Goal: Transaction & Acquisition: Obtain resource

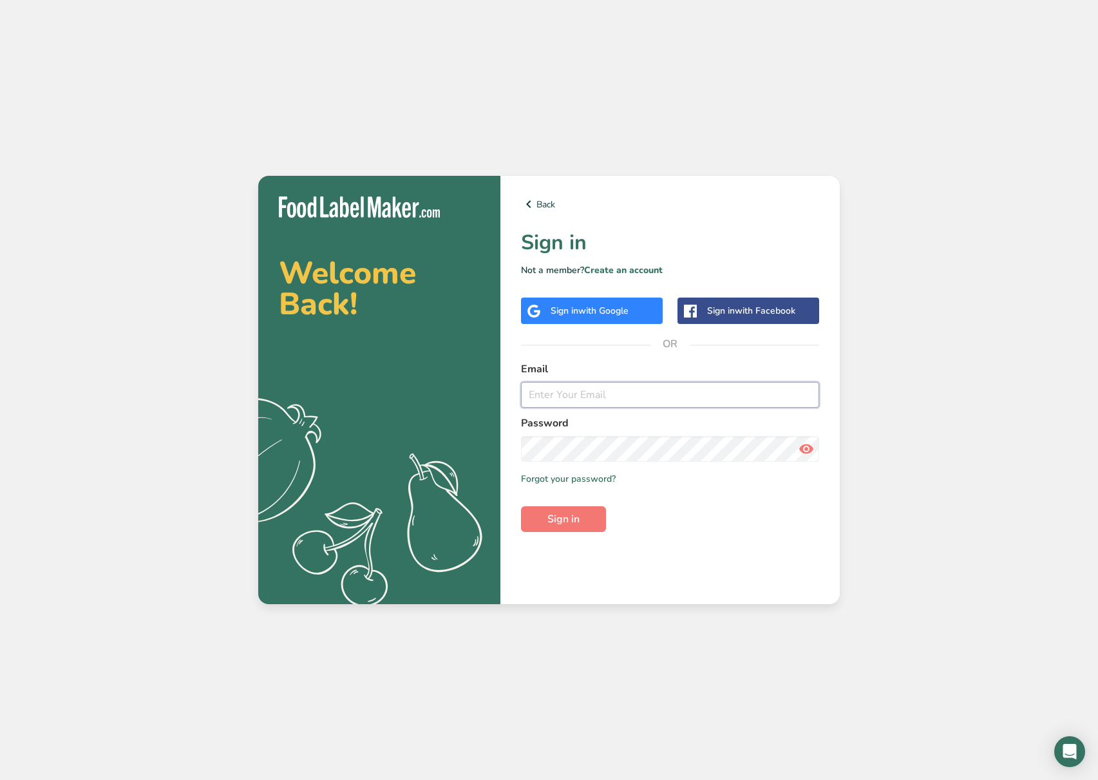
click at [591, 403] on input "email" at bounding box center [670, 395] width 298 height 26
click at [0, 779] on com-1password-button at bounding box center [0, 780] width 0 height 0
type input "[EMAIL_ADDRESS][DOMAIN_NAME]"
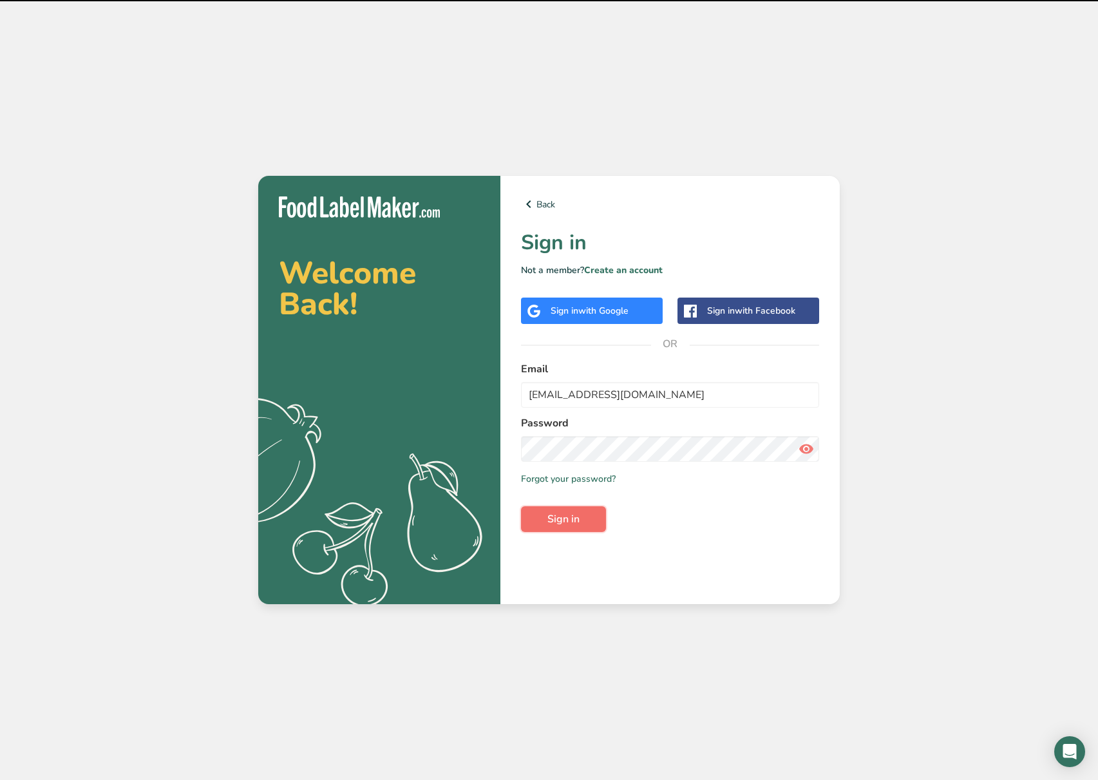
click at [571, 520] on span "Sign in" at bounding box center [563, 518] width 32 height 15
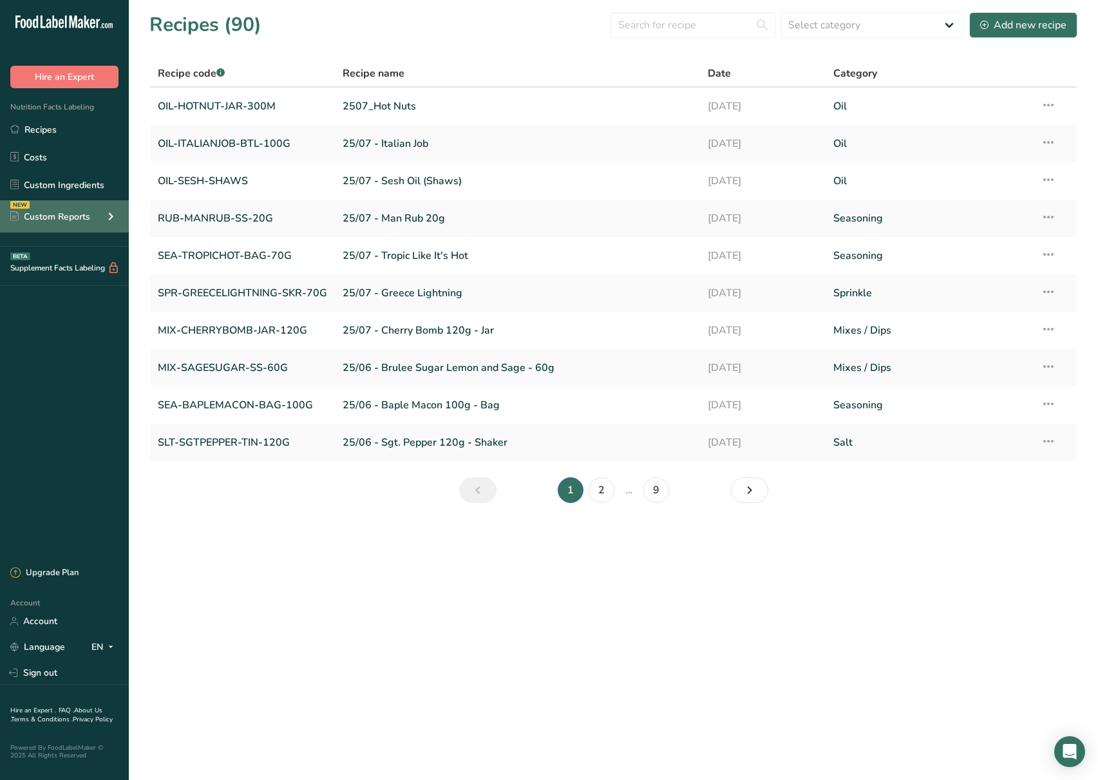
click at [82, 215] on div "Custom Reports" at bounding box center [50, 217] width 80 height 14
click at [347, 93] on link "2507_Hot Nuts" at bounding box center [518, 106] width 350 height 27
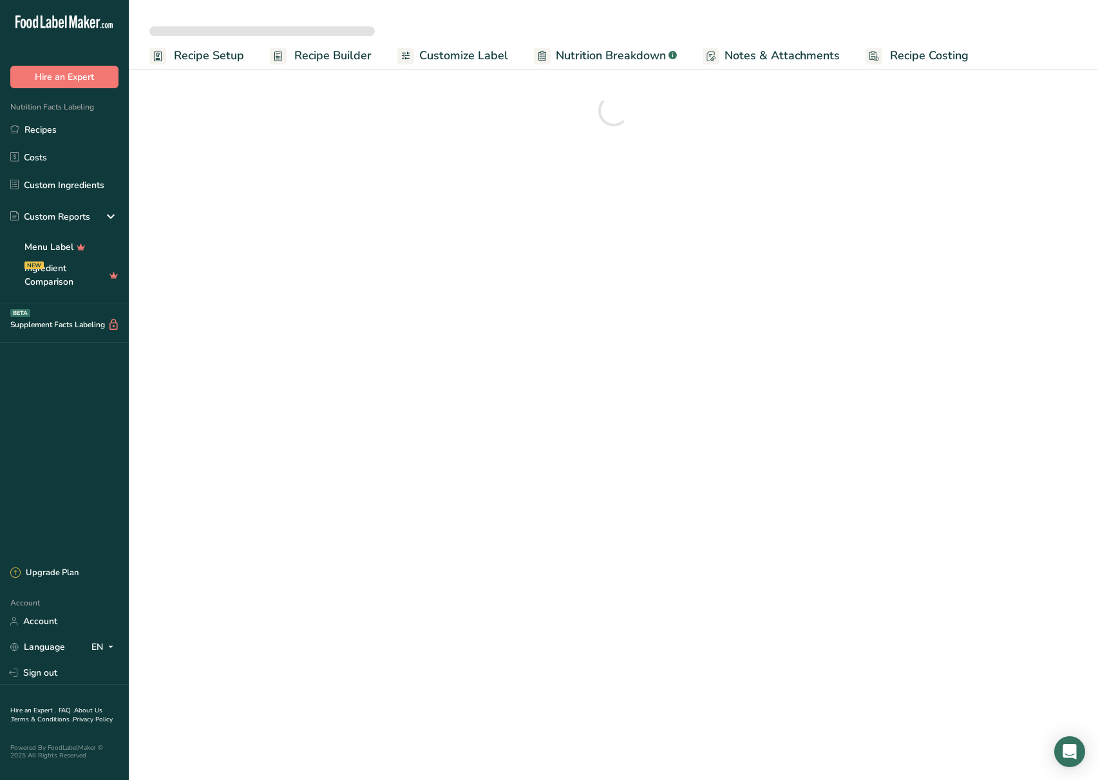
click at [468, 56] on span "Customize Label" at bounding box center [463, 55] width 89 height 17
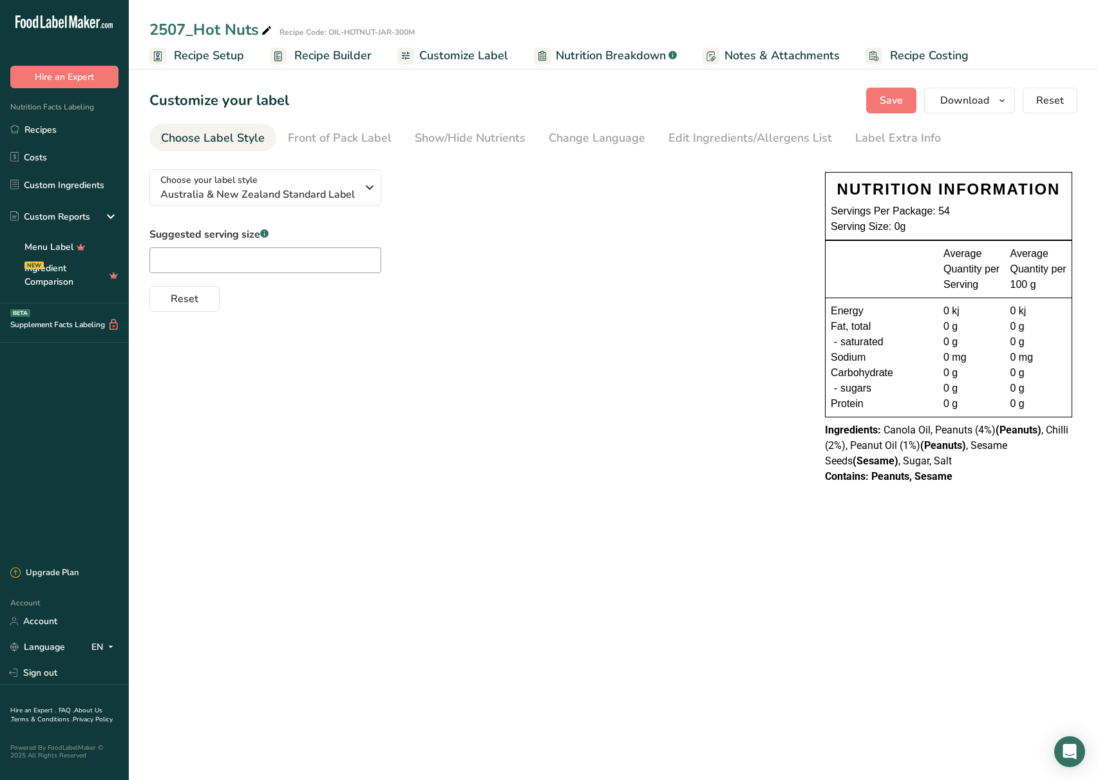
drag, startPoint x: 543, startPoint y: 356, endPoint x: 164, endPoint y: 317, distance: 380.7
click at [541, 357] on div "Choose your label style [GEOGRAPHIC_DATA] & New Zealand Standard Label USA (FDA…" at bounding box center [613, 328] width 928 height 338
click at [491, 267] on div "Suggested serving size .a-a{fill:#347362;}.b-a{fill:#fff;} Reset" at bounding box center [474, 269] width 650 height 85
click at [620, 377] on div "Choose your label style [GEOGRAPHIC_DATA] & New Zealand Standard Label USA (FDA…" at bounding box center [613, 328] width 928 height 338
click at [571, 55] on span "Nutrition Breakdown" at bounding box center [611, 55] width 110 height 17
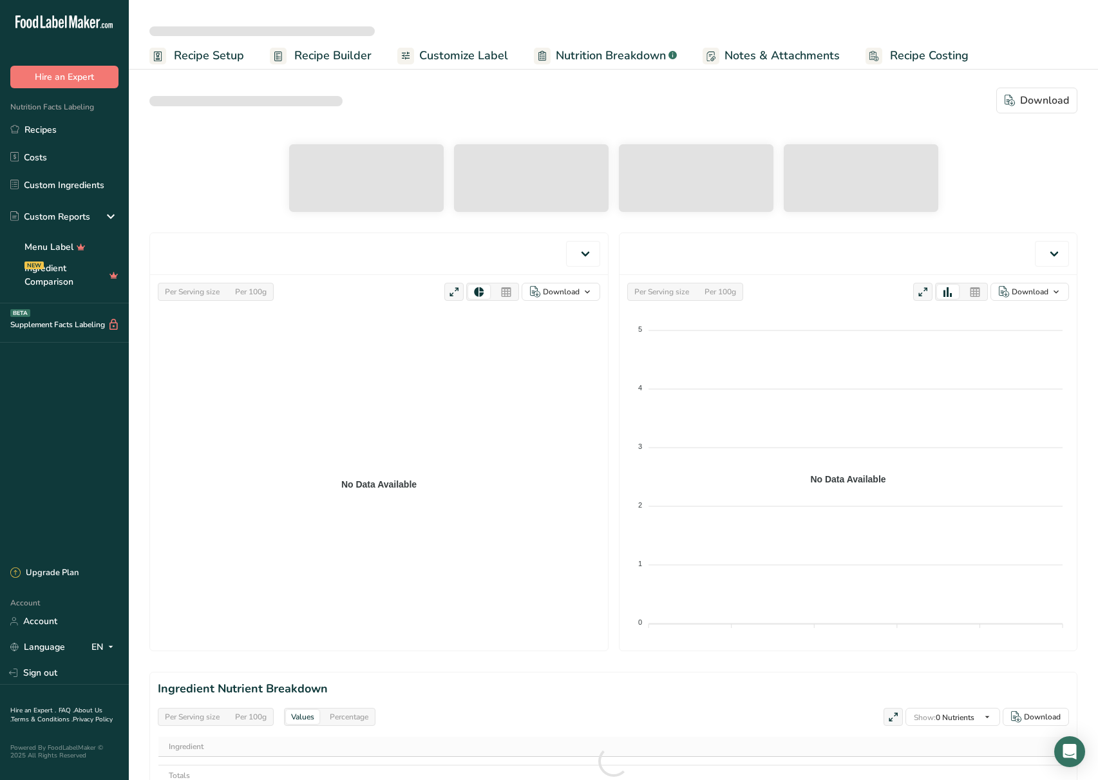
select select "Calories"
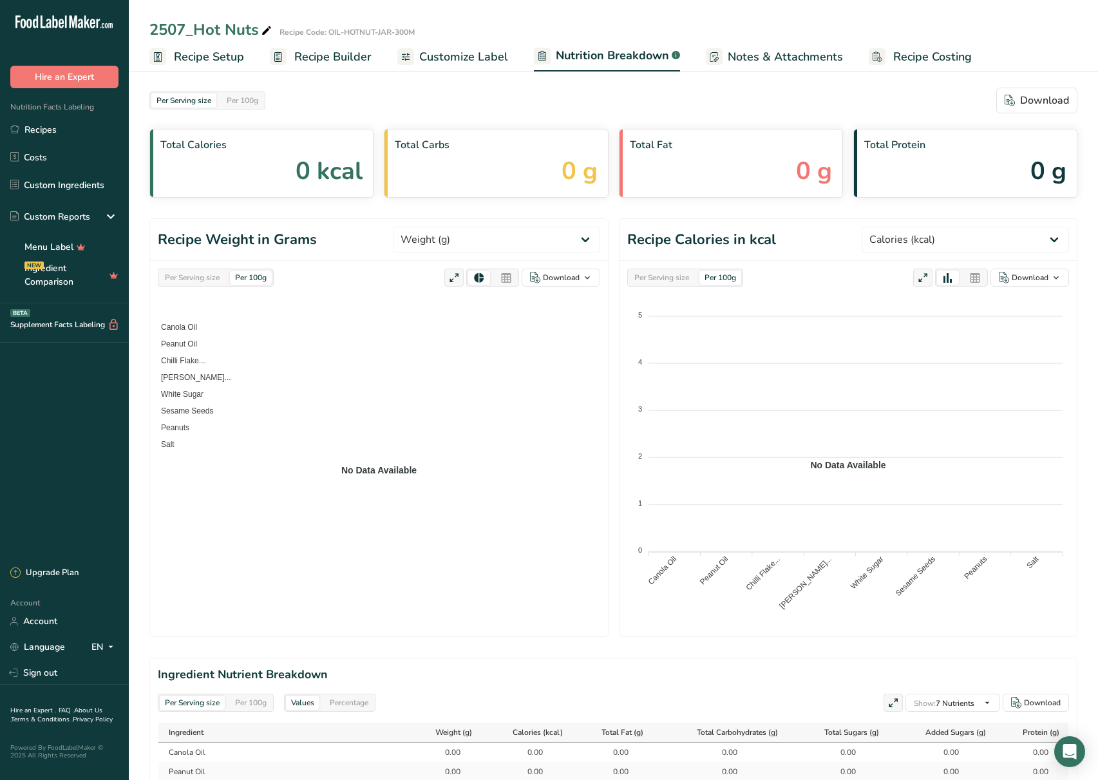
click at [215, 58] on span "Recipe Setup" at bounding box center [209, 56] width 70 height 17
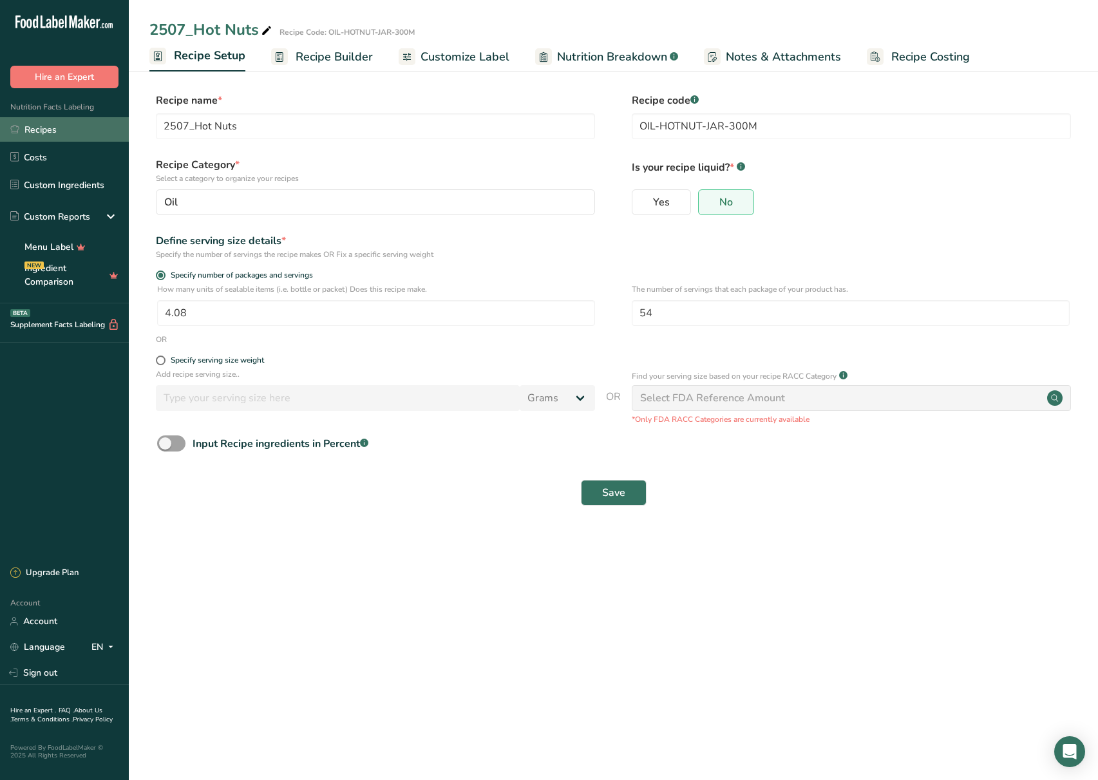
click at [77, 124] on link "Recipes" at bounding box center [64, 129] width 129 height 24
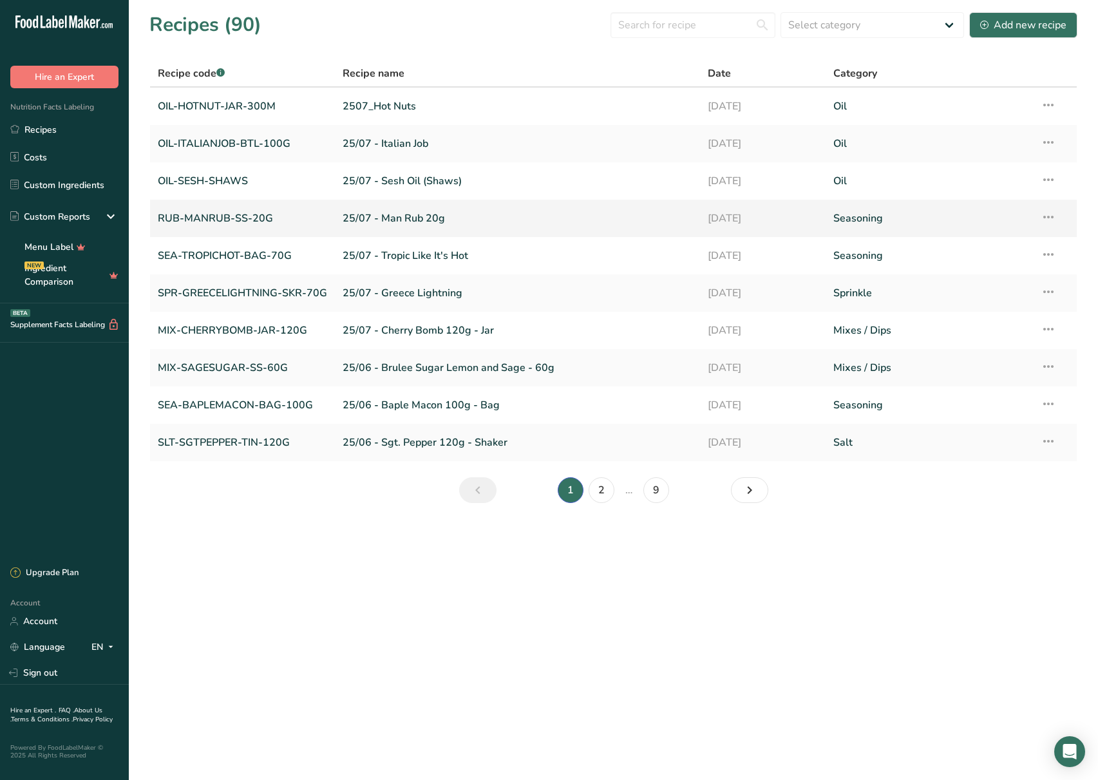
click at [292, 222] on link "RUB-MANRUB-SS-20G" at bounding box center [242, 218] width 169 height 27
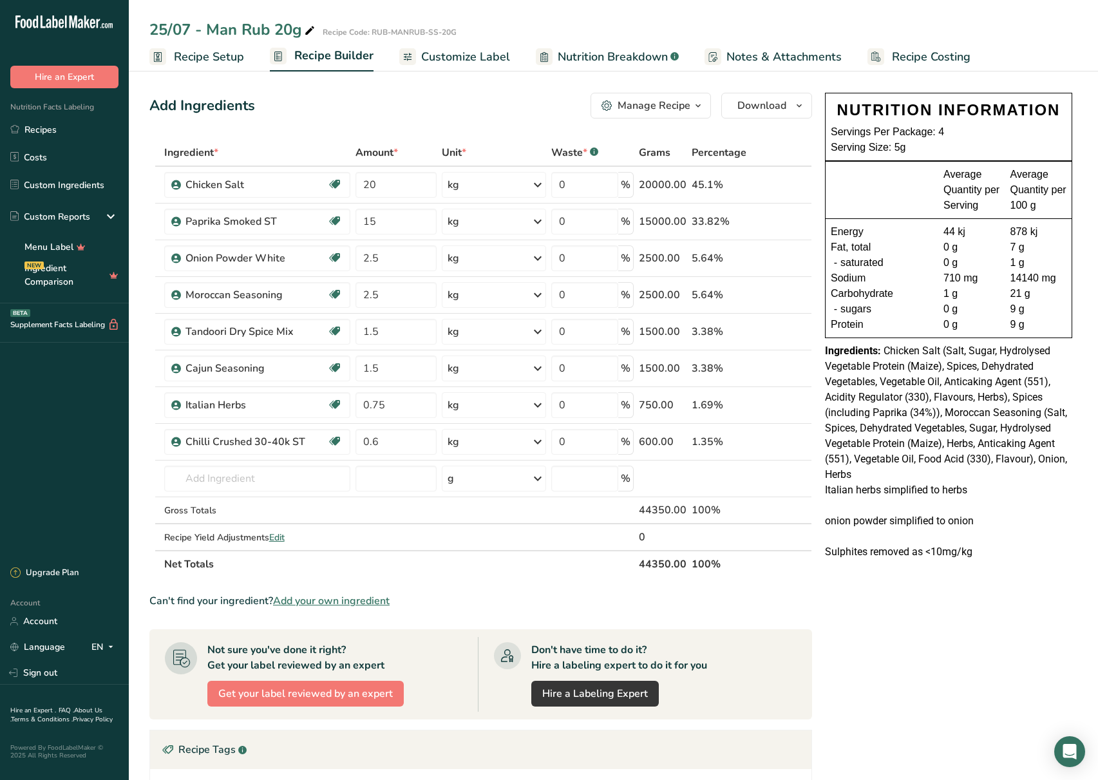
drag, startPoint x: 933, startPoint y: 158, endPoint x: 851, endPoint y: 104, distance: 98.4
click at [851, 104] on div "NUTRITION INFORMATION Servings Per Package: 4 Serving Size: 5g" at bounding box center [949, 127] width 246 height 68
drag, startPoint x: 917, startPoint y: 405, endPoint x: 897, endPoint y: 364, distance: 45.8
click at [905, 381] on span "Chicken Salt (Salt, Sugar, Hydrolysed Vegetable Protein (Maize), Spices, Dehydr…" at bounding box center [946, 413] width 242 height 136
click at [794, 106] on icon "button" at bounding box center [799, 106] width 10 height 16
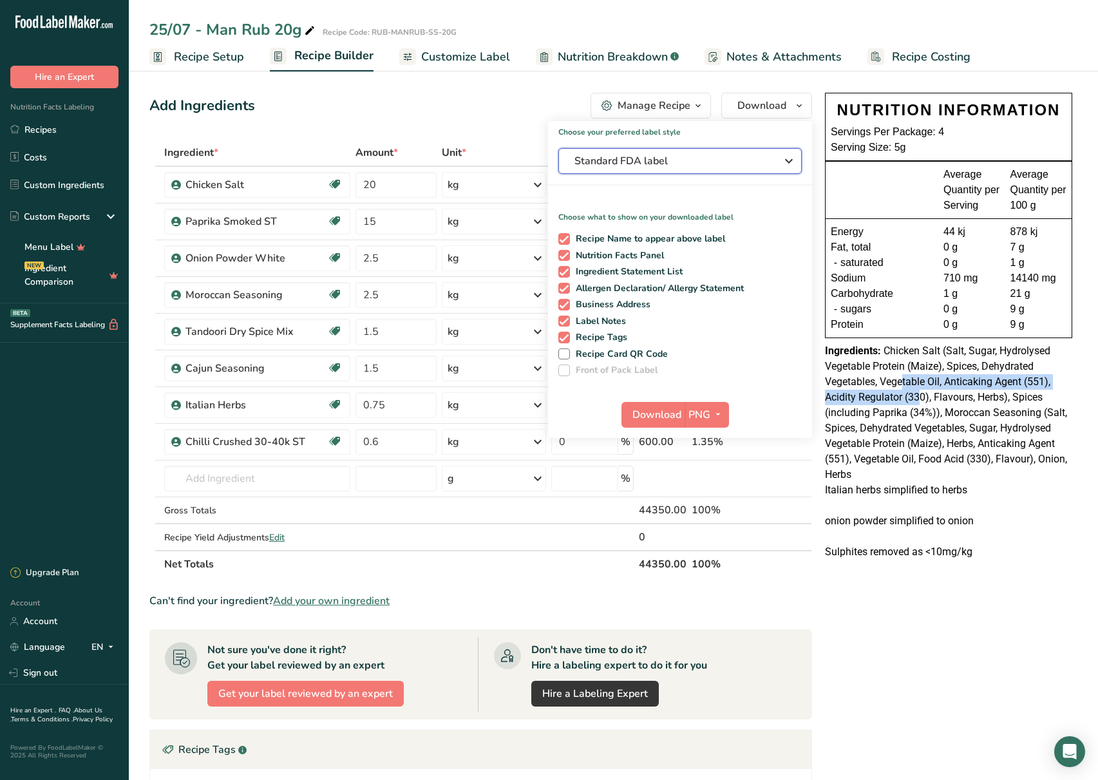
click at [649, 152] on button "Standard FDA label" at bounding box center [679, 161] width 243 height 26
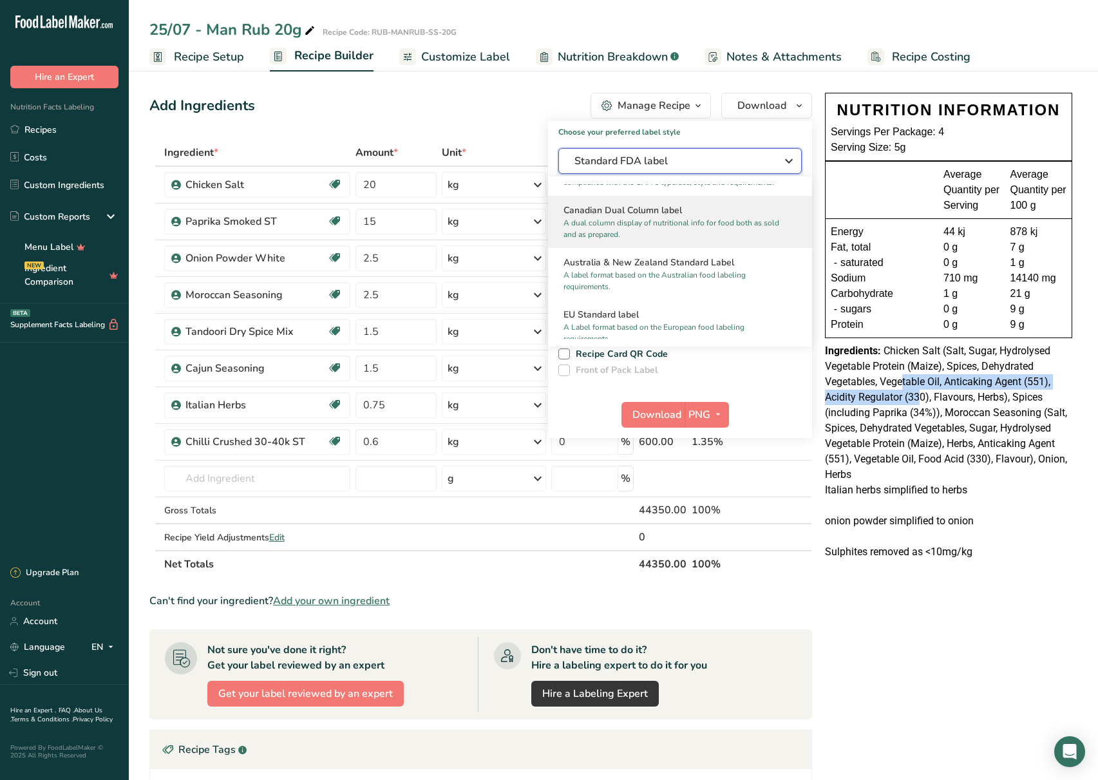
scroll to position [569, 0]
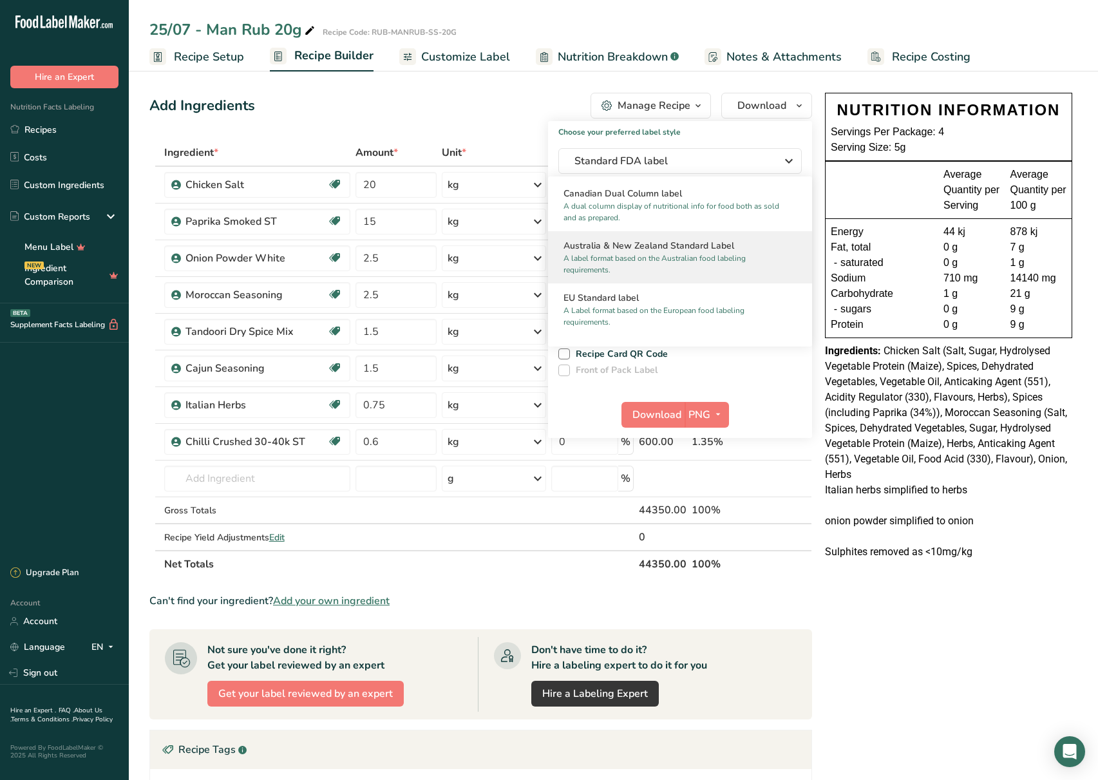
click at [674, 252] on h2 "Australia & New Zealand Standard Label" at bounding box center [680, 246] width 233 height 14
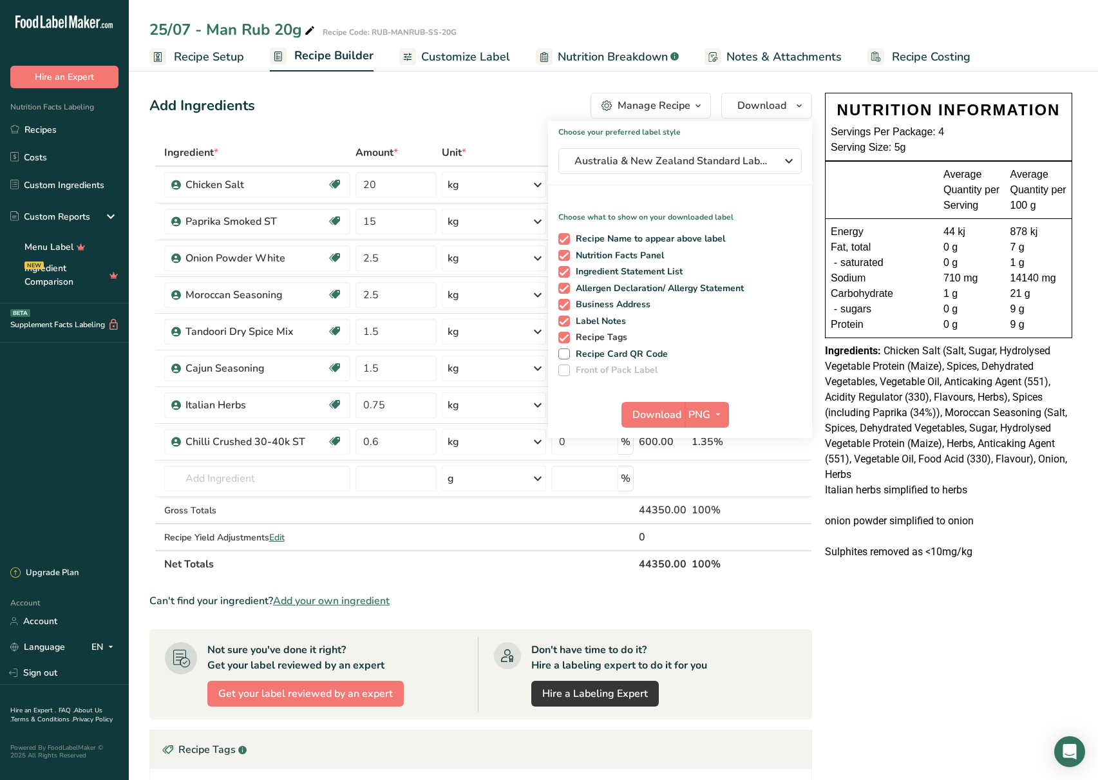
click at [605, 337] on span "Recipe Tags" at bounding box center [599, 338] width 58 height 12
click at [567, 337] on input "Recipe Tags" at bounding box center [562, 337] width 8 height 8
checkbox input "false"
click at [604, 325] on span "Label Notes" at bounding box center [598, 322] width 57 height 12
click at [567, 325] on input "Label Notes" at bounding box center [562, 321] width 8 height 8
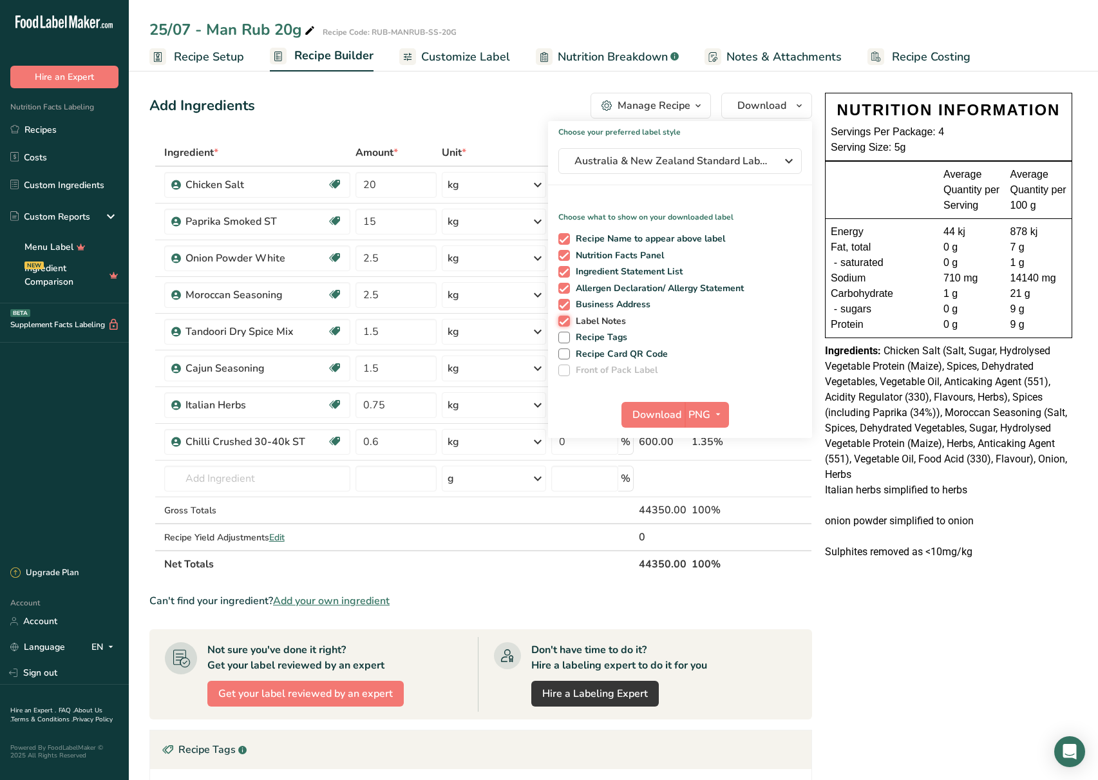
checkbox input "false"
click at [609, 305] on span "Business Address" at bounding box center [610, 305] width 81 height 12
click at [567, 305] on input "Business Address" at bounding box center [562, 304] width 8 height 8
checkbox input "false"
click at [607, 289] on span "Allergen Declaration/ Allergy Statement" at bounding box center [657, 289] width 175 height 12
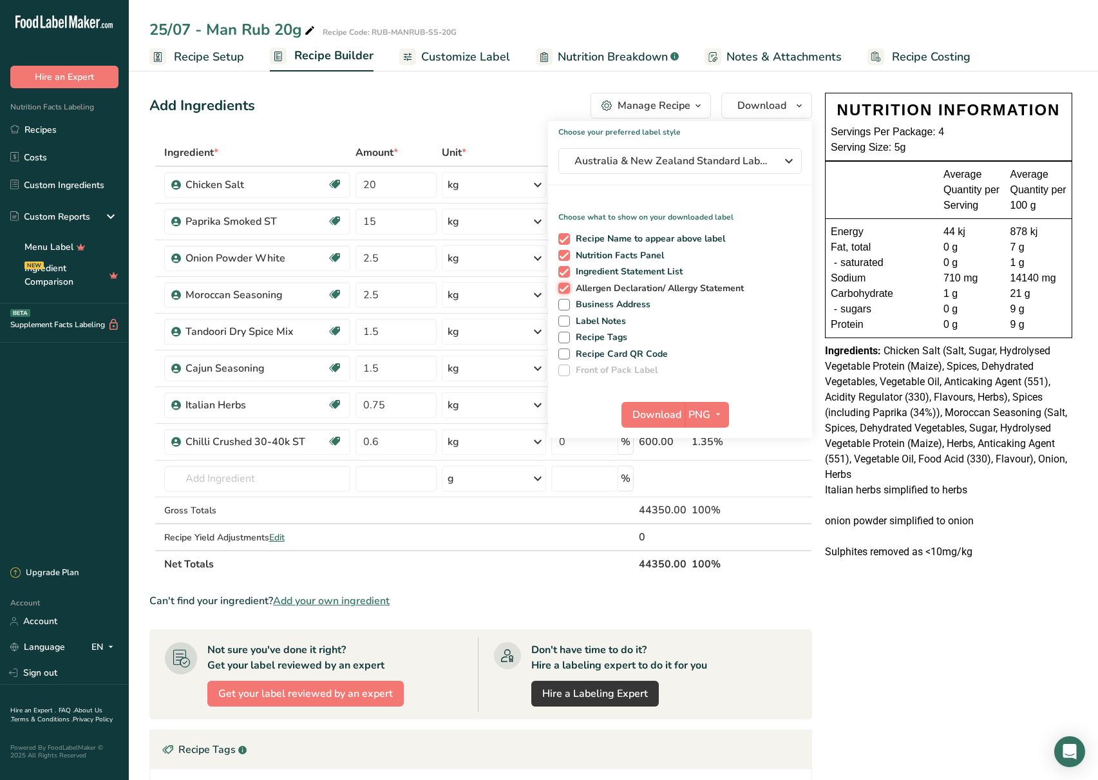
click at [567, 289] on input "Allergen Declaration/ Allergy Statement" at bounding box center [562, 288] width 8 height 8
checkbox input "false"
click at [612, 272] on span "Ingredient Statement List" at bounding box center [626, 272] width 113 height 12
click at [567, 272] on input "Ingredient Statement List" at bounding box center [562, 271] width 8 height 8
checkbox input "false"
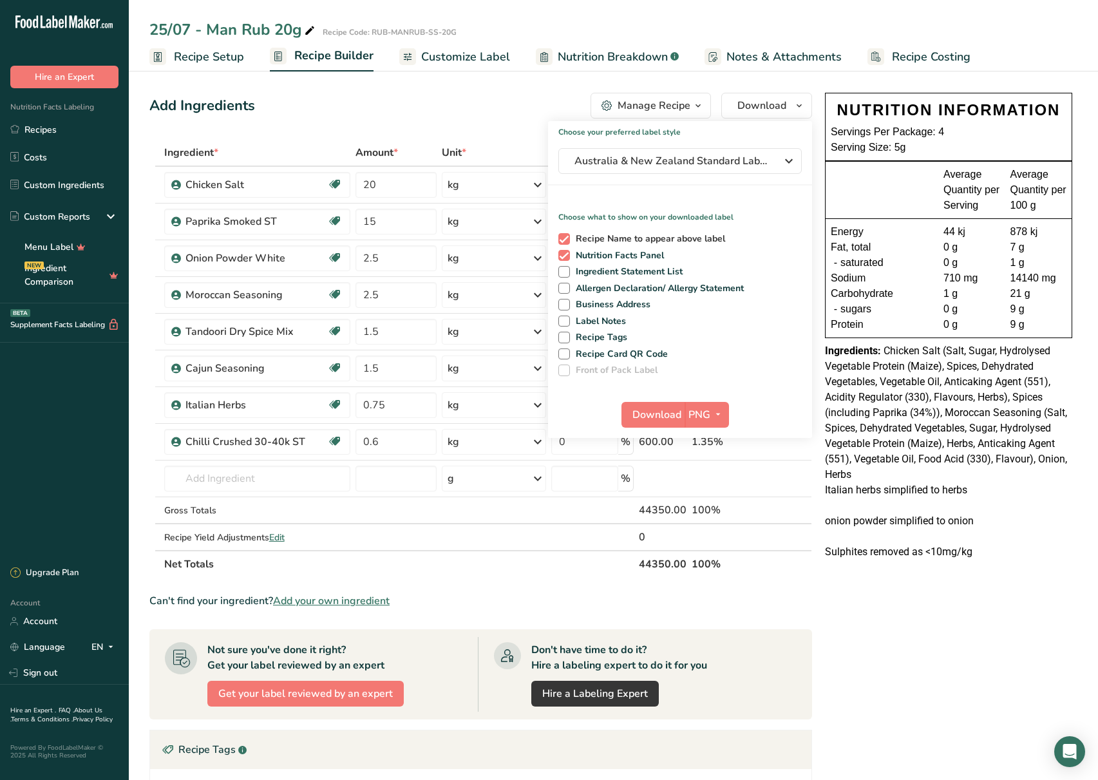
drag, startPoint x: 624, startPoint y: 236, endPoint x: 647, endPoint y: 241, distance: 23.8
click at [624, 236] on span "Recipe Name to appear above label" at bounding box center [648, 239] width 156 height 12
click at [567, 236] on input "Recipe Name to appear above label" at bounding box center [562, 238] width 8 height 8
checkbox input "false"
click at [714, 419] on icon "button" at bounding box center [718, 414] width 10 height 16
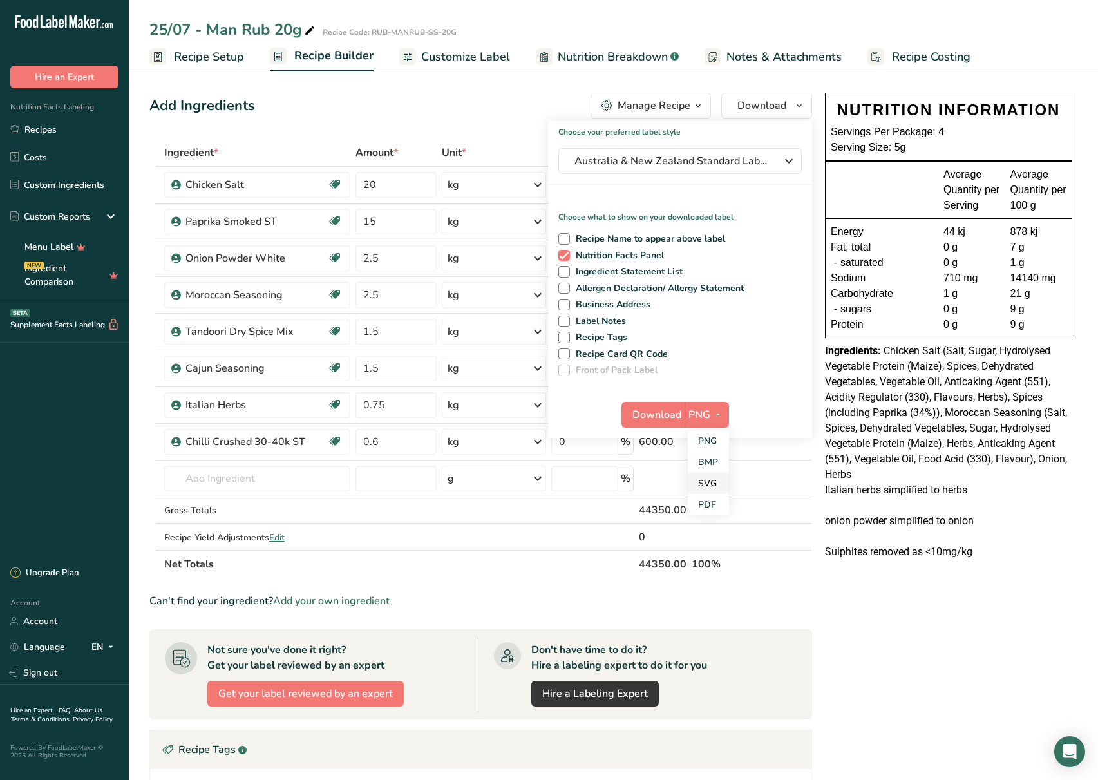
click at [713, 486] on link "SVG" at bounding box center [708, 483] width 41 height 21
click at [652, 415] on span "Download" at bounding box center [656, 414] width 49 height 15
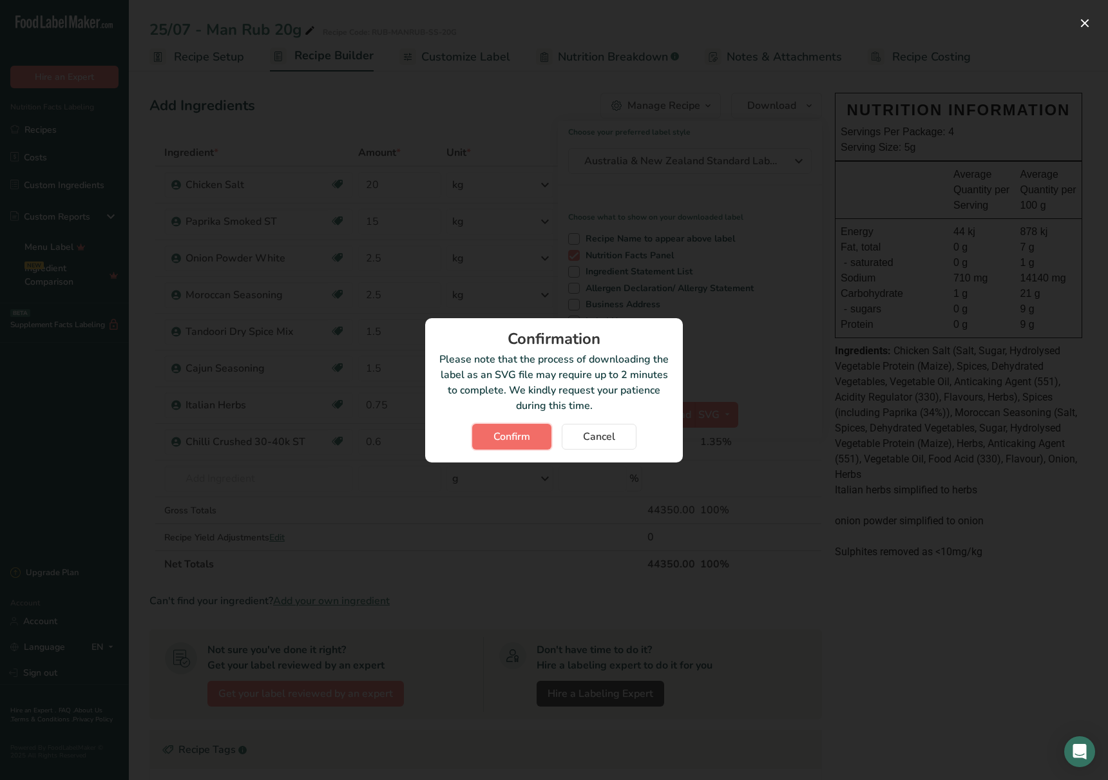
click at [523, 439] on span "Confirm" at bounding box center [511, 436] width 37 height 15
